Goal: Find specific page/section: Find specific page/section

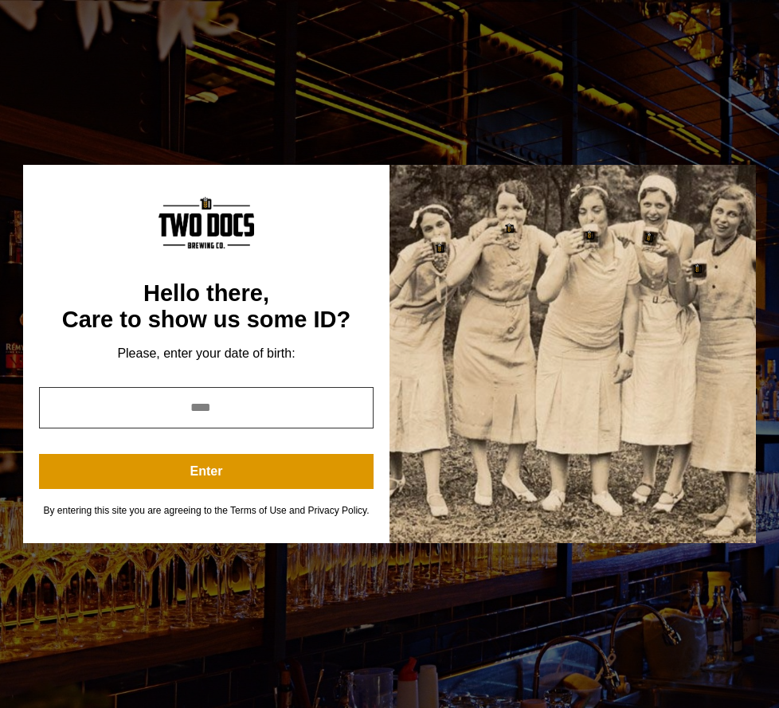
click at [250, 416] on input "year" at bounding box center [206, 407] width 335 height 41
type input "****"
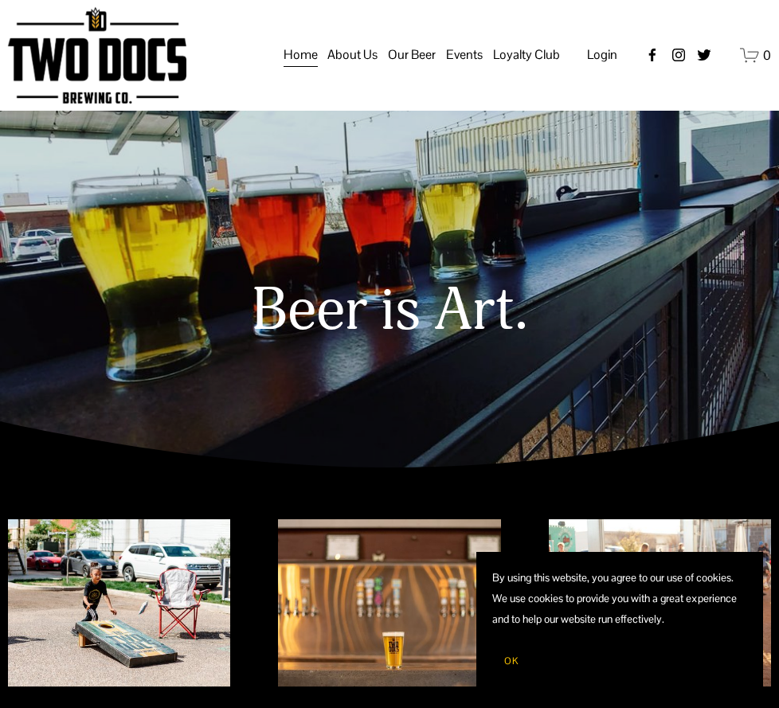
click at [461, 67] on span "Events" at bounding box center [464, 55] width 37 height 24
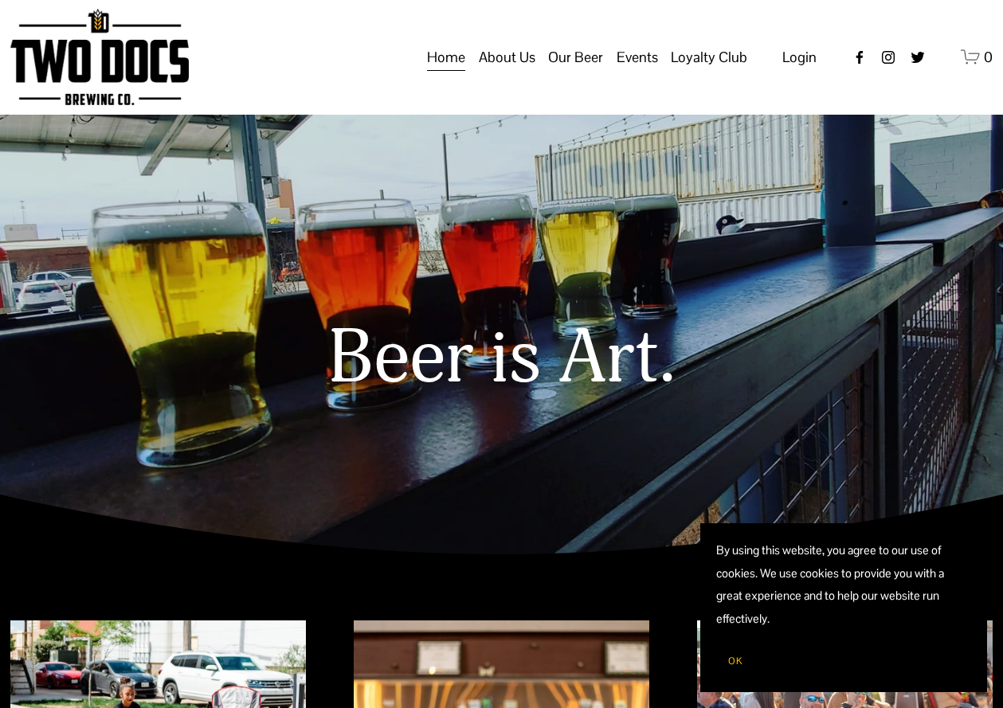
click at [0, 0] on span "Calendar" at bounding box center [0, 0] width 0 height 0
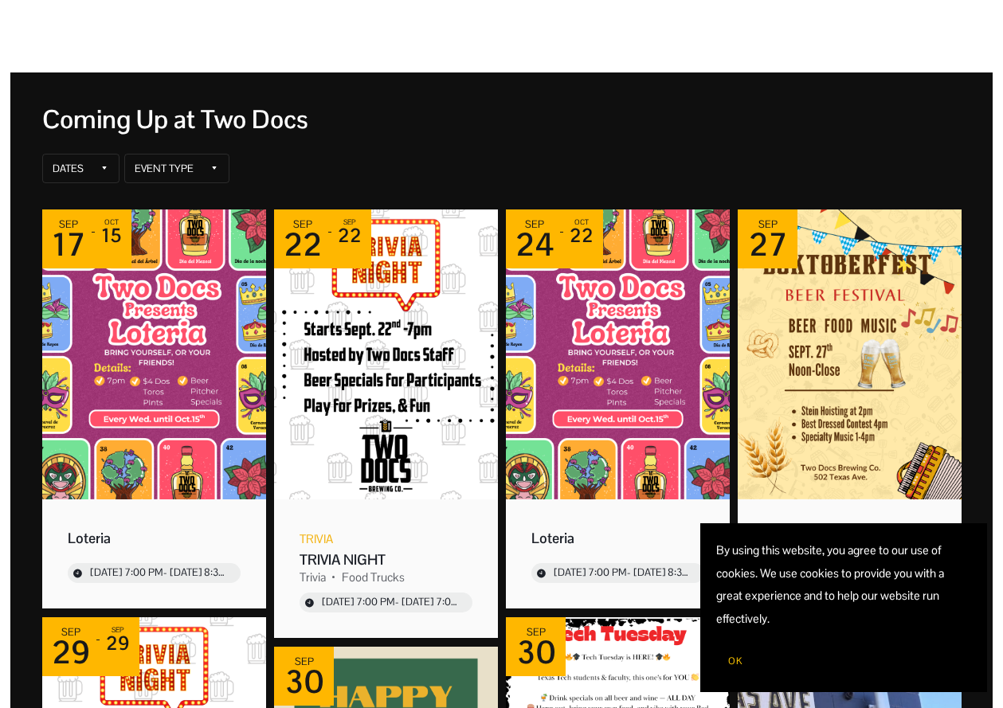
scroll to position [127, 0]
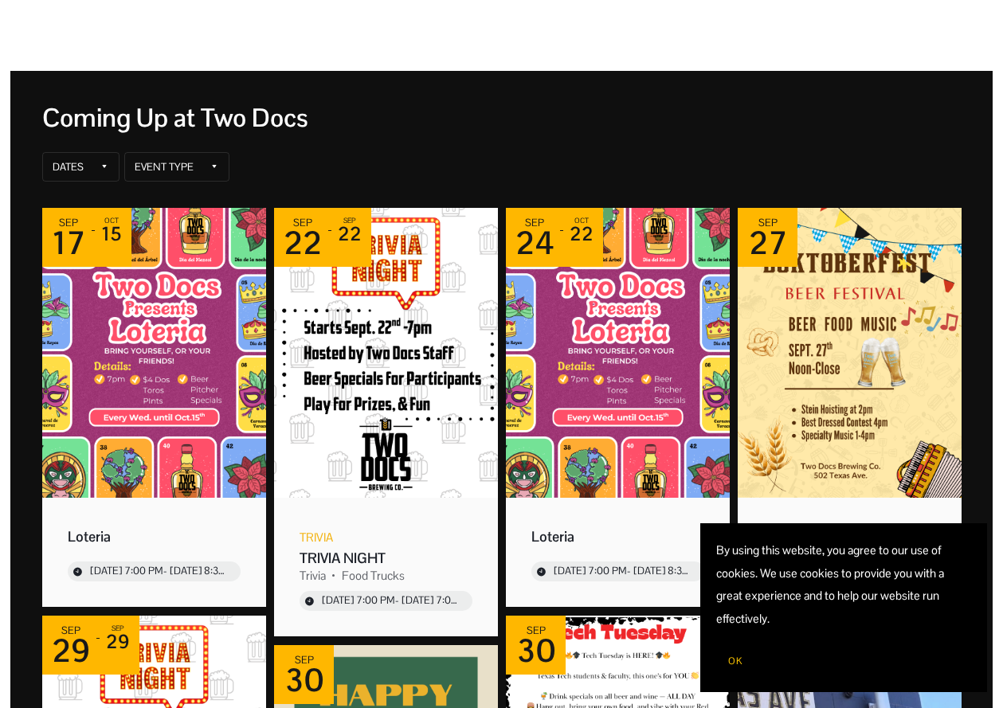
click at [805, 363] on img "Event: Doktoberfest" at bounding box center [850, 353] width 224 height 290
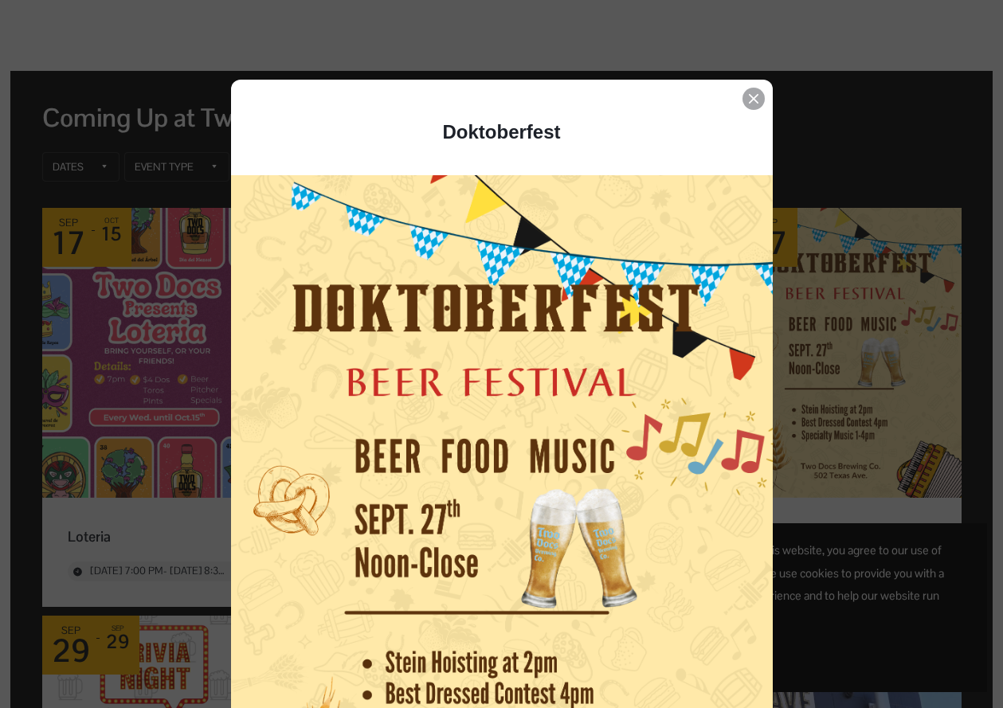
click at [750, 108] on div "Event details popup" at bounding box center [753, 99] width 22 height 22
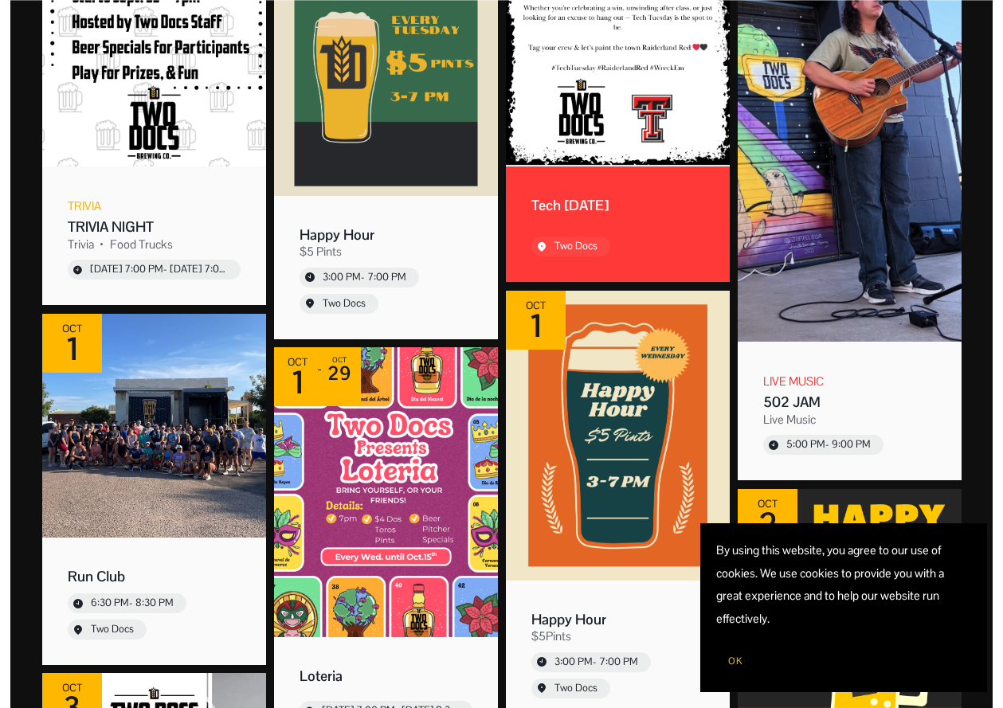
scroll to position [867, 0]
